Goal: Ask a question: Seek information or help from site administrators or community

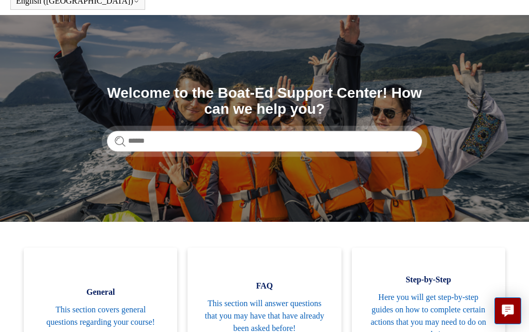
scroll to position [49, 0]
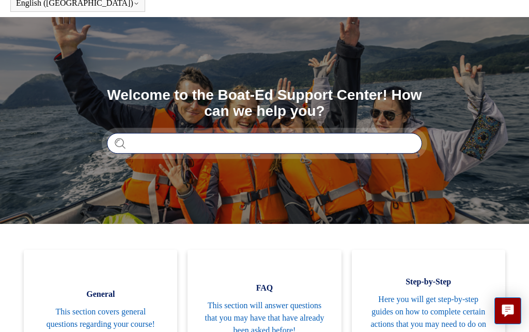
click at [129, 139] on input "Search" at bounding box center [264, 143] width 315 height 21
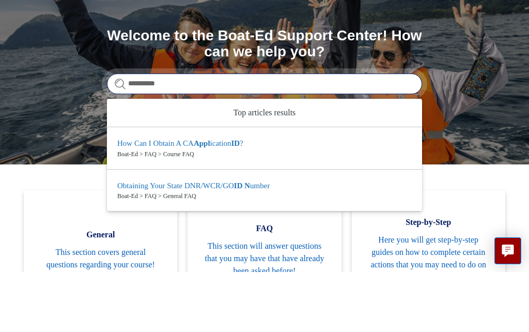
type input "**********"
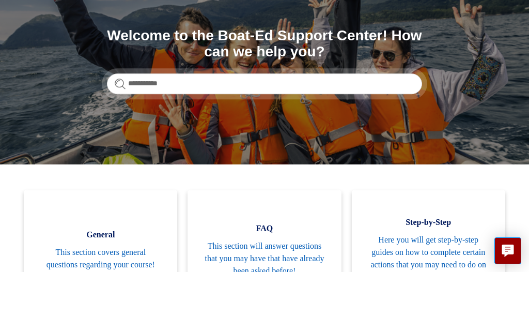
scroll to position [108, 0]
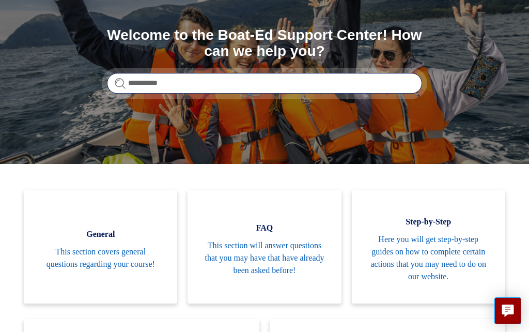
click at [213, 85] on input "**********" at bounding box center [264, 83] width 315 height 21
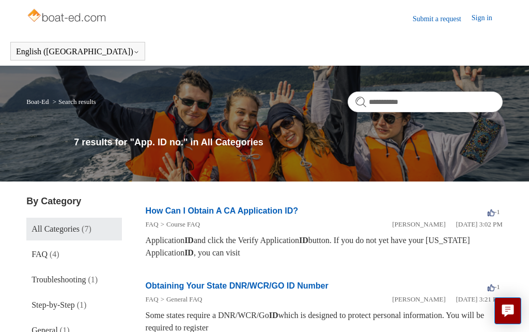
click at [431, 13] on link "Submit a request" at bounding box center [442, 18] width 59 height 11
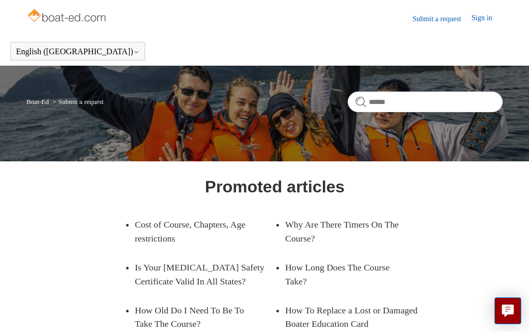
click at [511, 312] on icon "Live chat" at bounding box center [508, 309] width 12 height 10
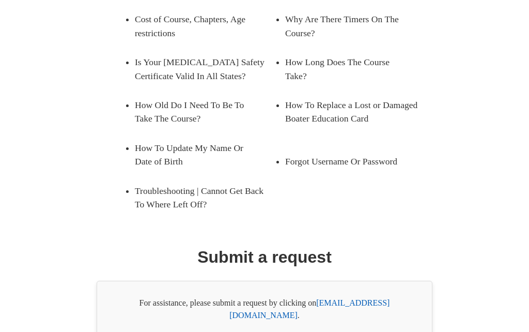
scroll to position [206, 0]
click at [351, 306] on link "support@boat-ed.com" at bounding box center [309, 307] width 160 height 21
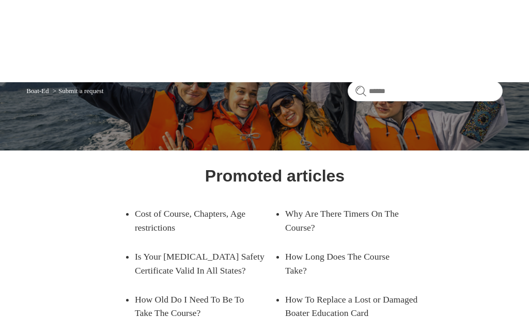
scroll to position [0, 0]
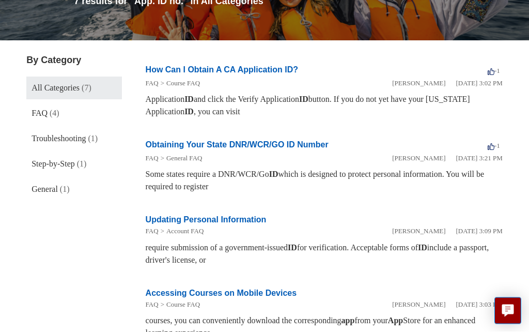
scroll to position [142, 0]
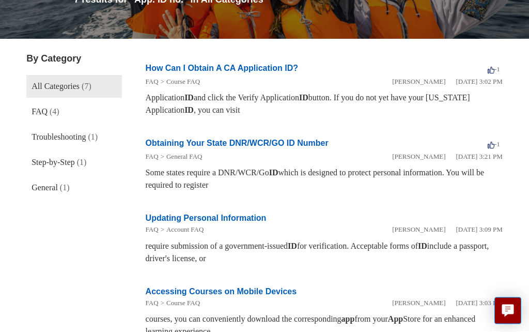
click at [507, 311] on icon "Live chat" at bounding box center [507, 309] width 5 height 4
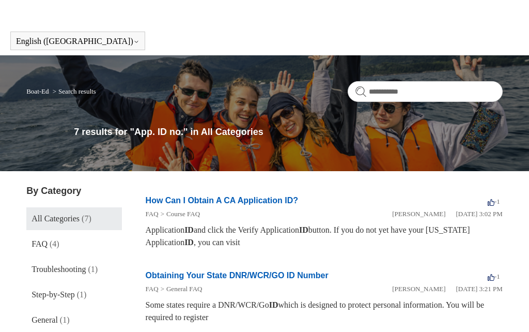
scroll to position [0, 0]
